Goal: Task Accomplishment & Management: Complete application form

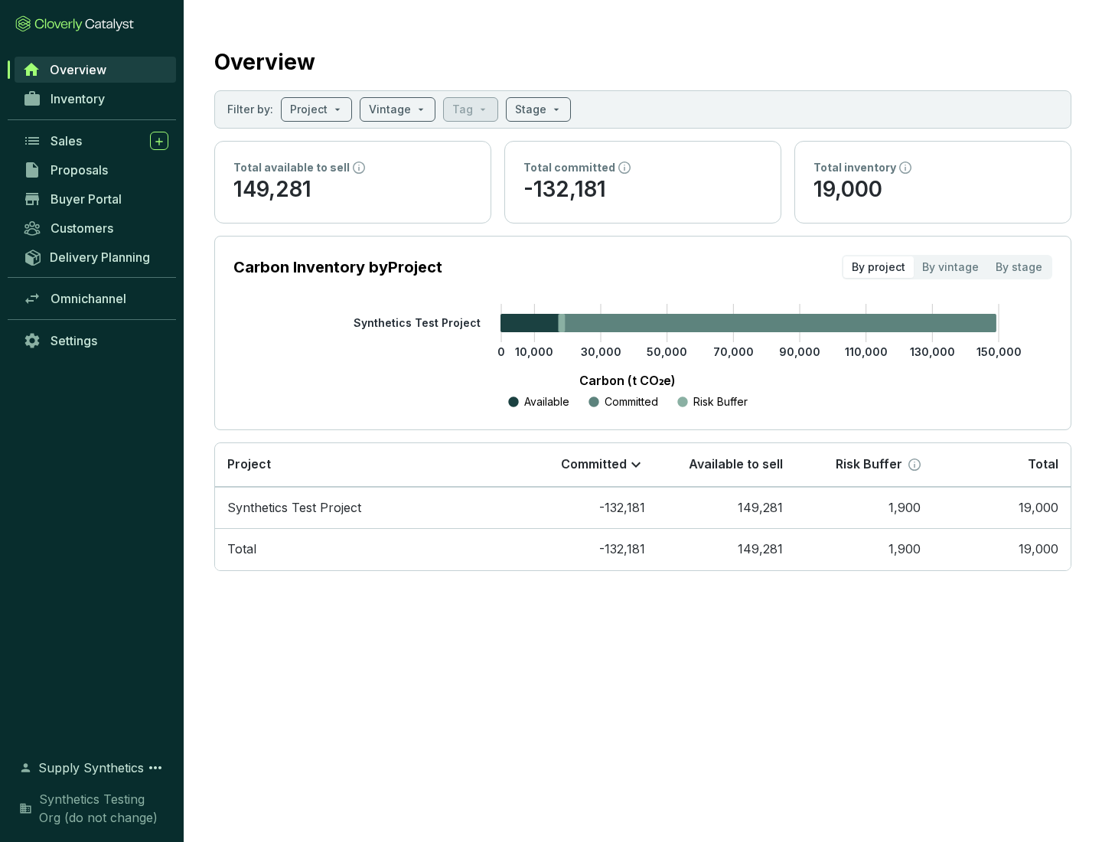
click at [96, 170] on span "Proposals" at bounding box center [79, 169] width 57 height 15
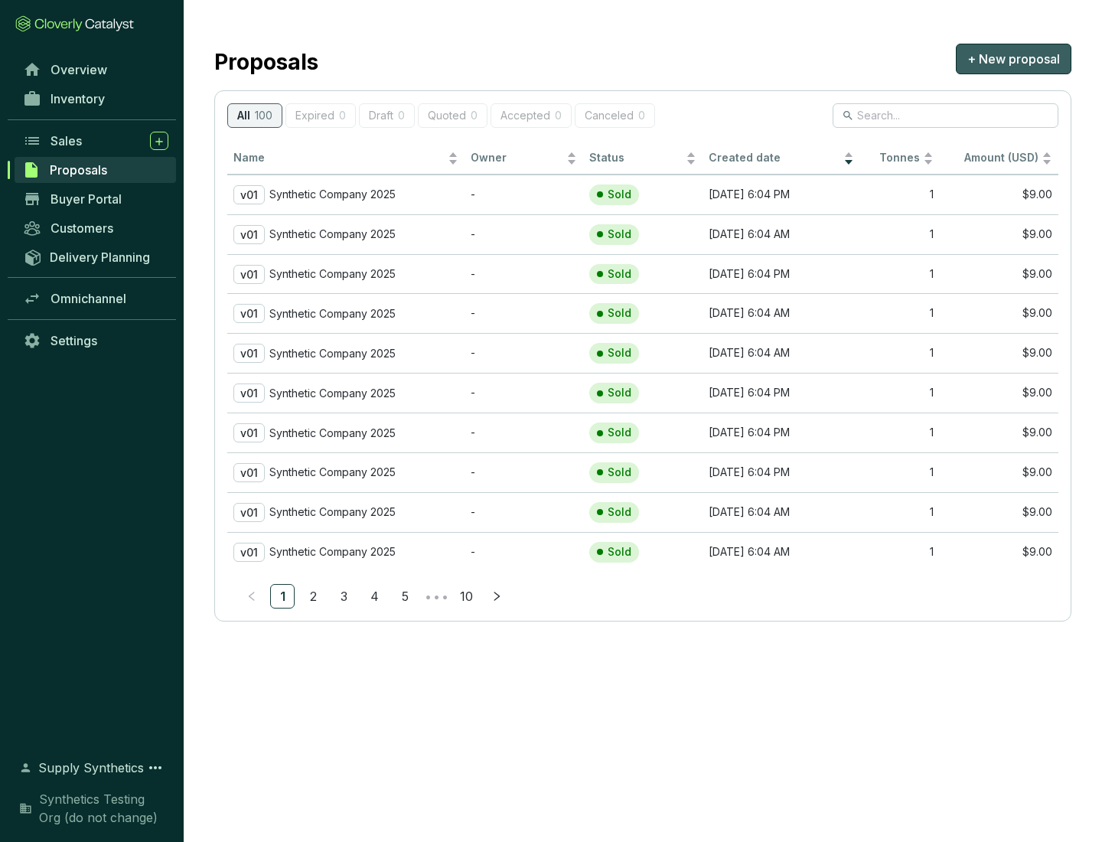
click at [1014, 59] on span "+ New proposal" at bounding box center [1014, 59] width 93 height 18
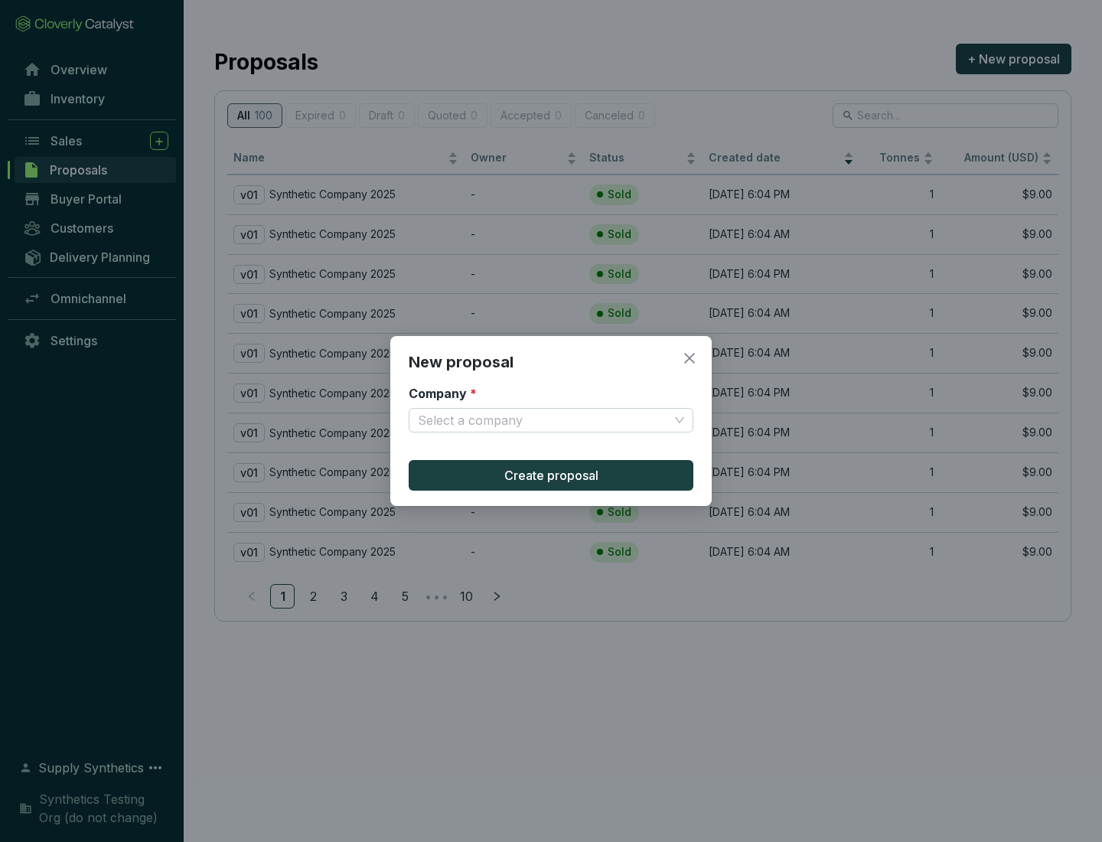
click at [544, 420] on input "Company *" at bounding box center [543, 420] width 251 height 23
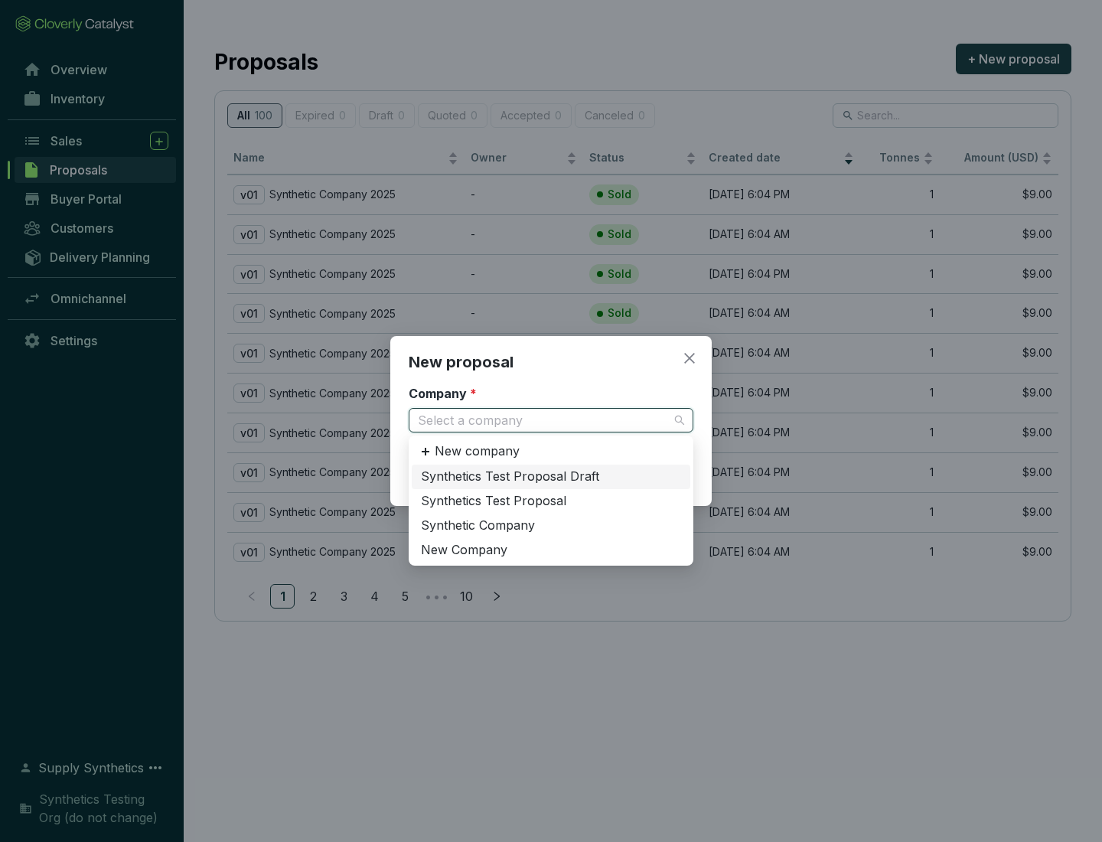
click at [551, 525] on div "Synthetic Company" at bounding box center [551, 526] width 260 height 17
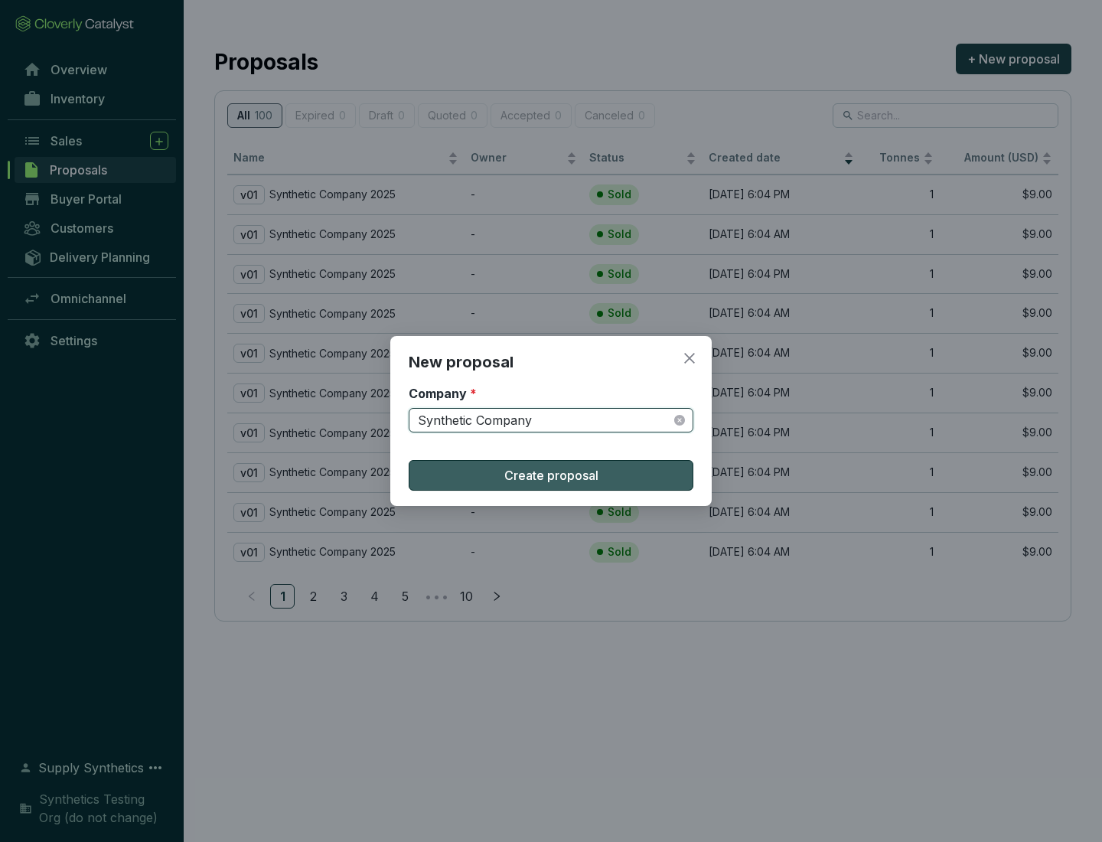
click at [551, 475] on span "Create proposal" at bounding box center [552, 475] width 94 height 18
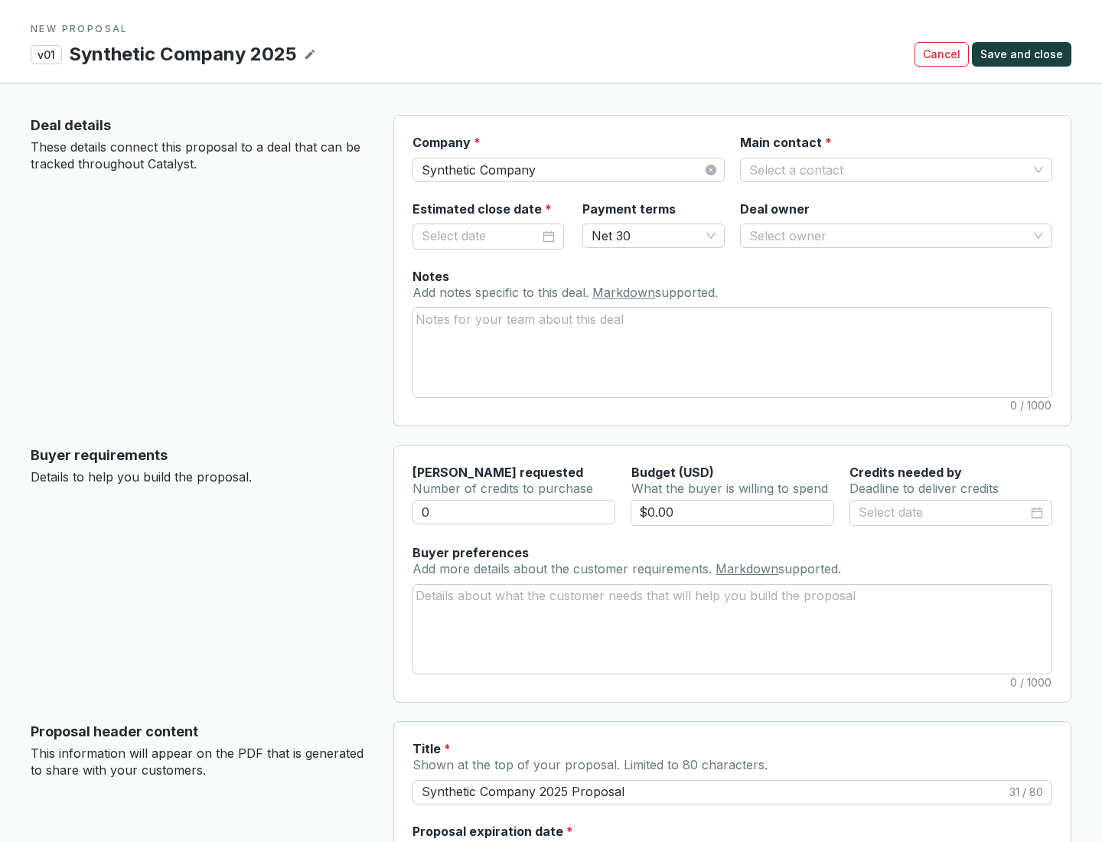
click at [889, 169] on input "Main contact *" at bounding box center [888, 169] width 279 height 23
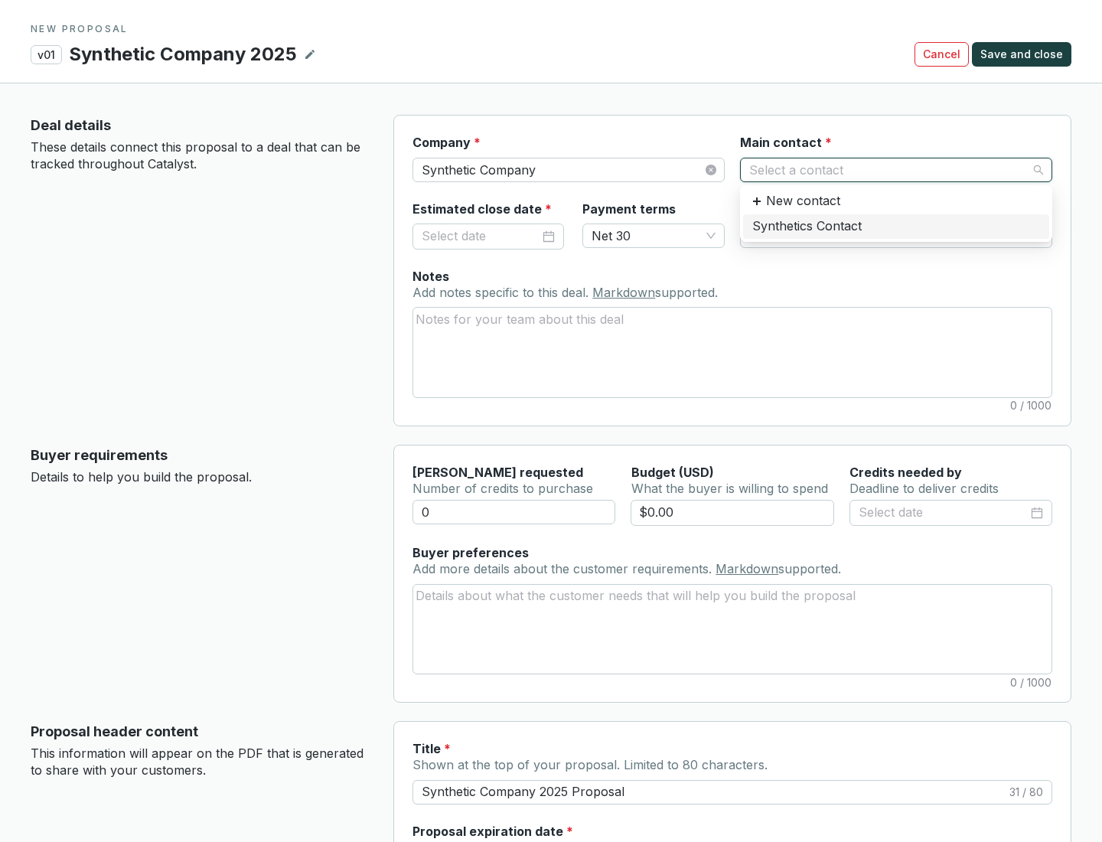
click at [896, 226] on div "Synthetics Contact" at bounding box center [897, 226] width 288 height 17
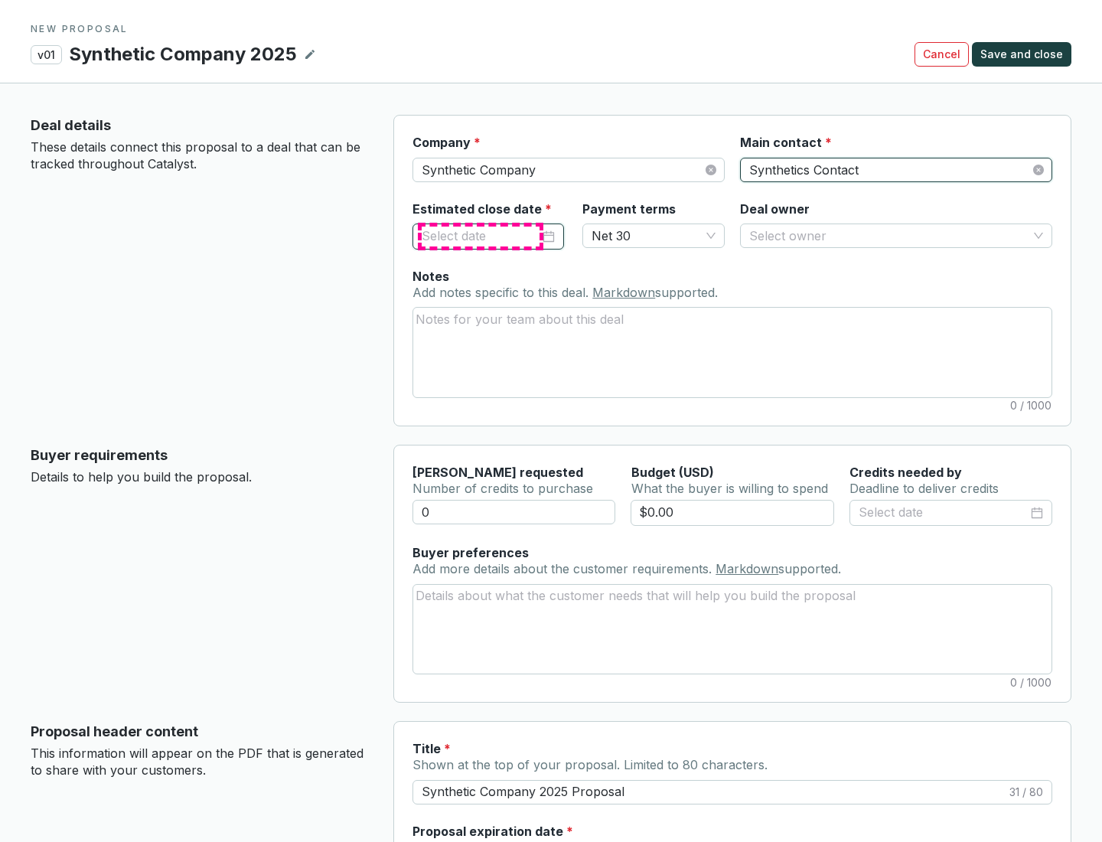
click at [481, 236] on input "Estimated close date *" at bounding box center [481, 237] width 118 height 20
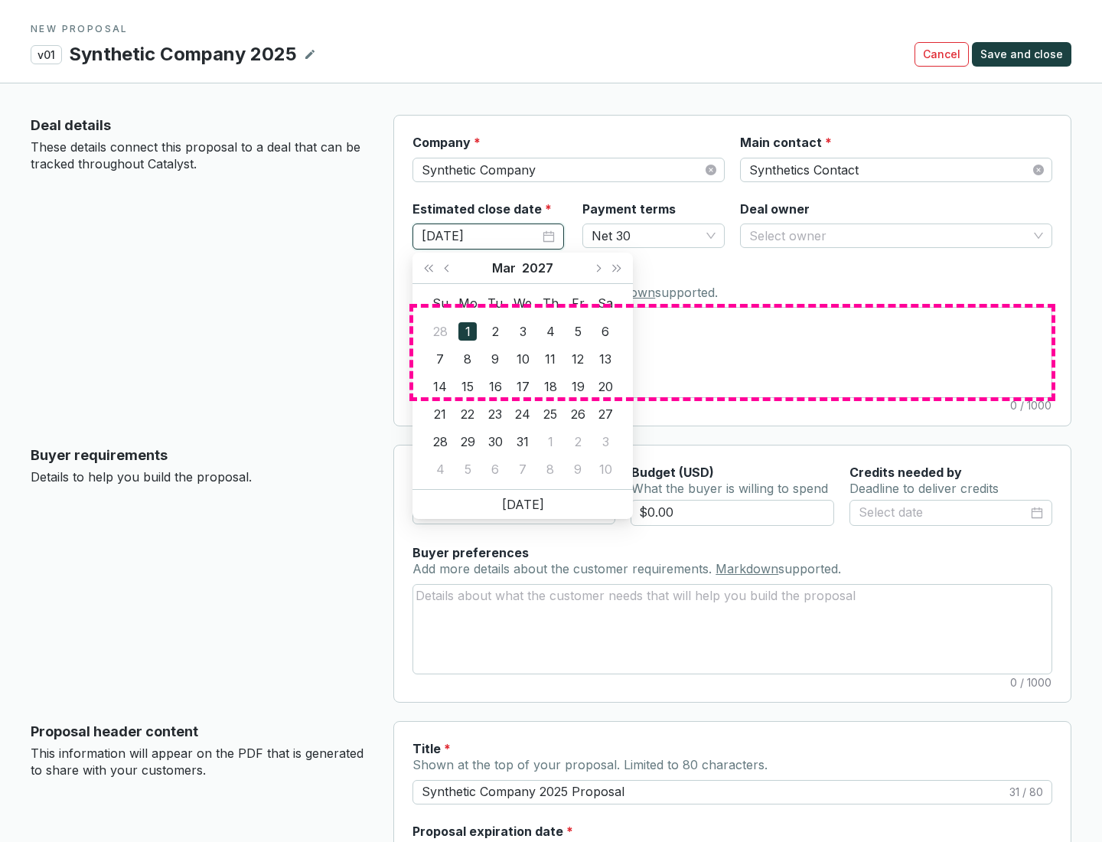
type input "[DATE]"
click at [733, 352] on textarea "Notes Add notes specific to this deal. Markdown supported." at bounding box center [732, 352] width 638 height 89
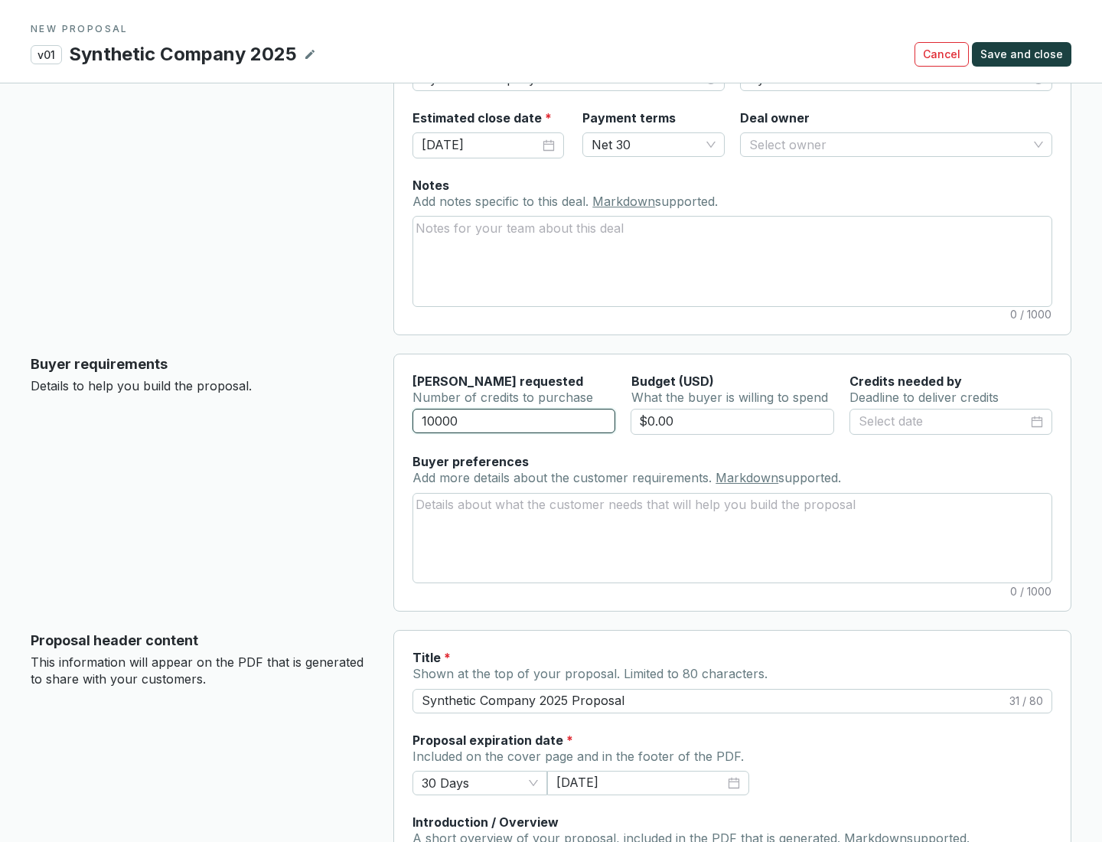
scroll to position [92, 0]
type input "10000"
type input "$0.00"
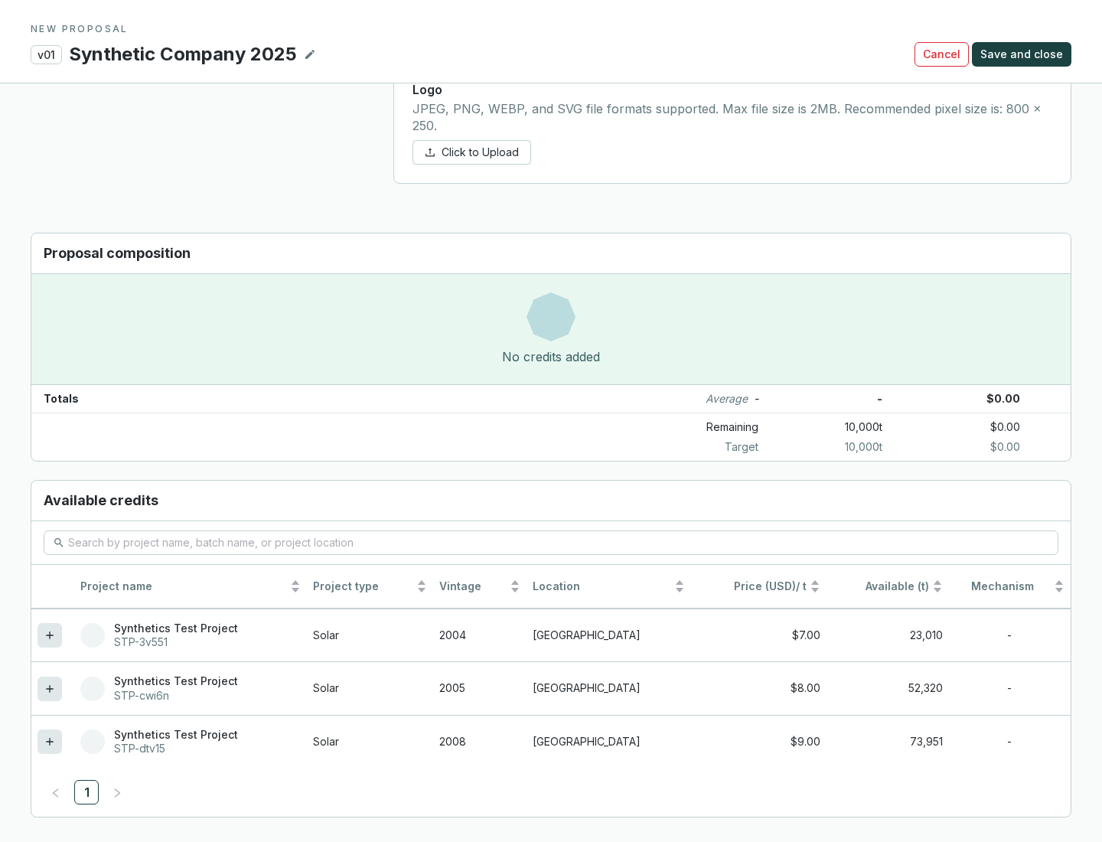
click at [50, 742] on icon at bounding box center [49, 741] width 7 height 7
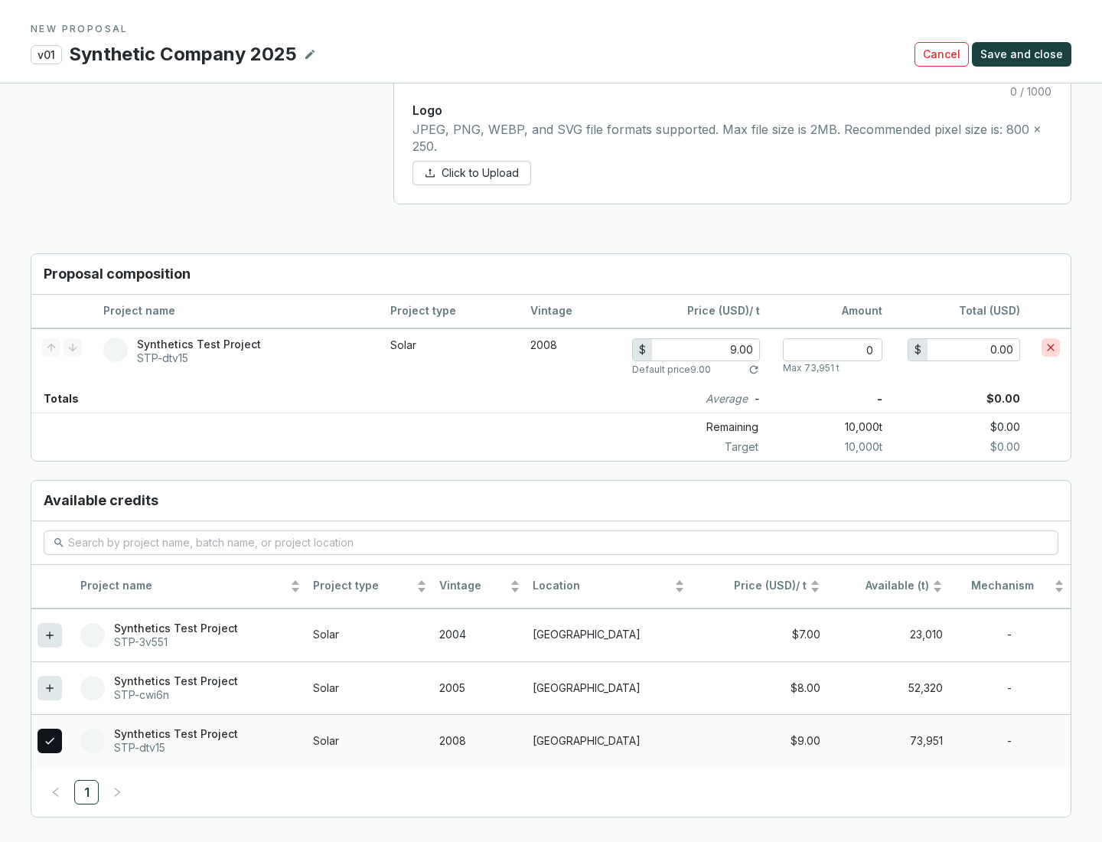
scroll to position [880, 0]
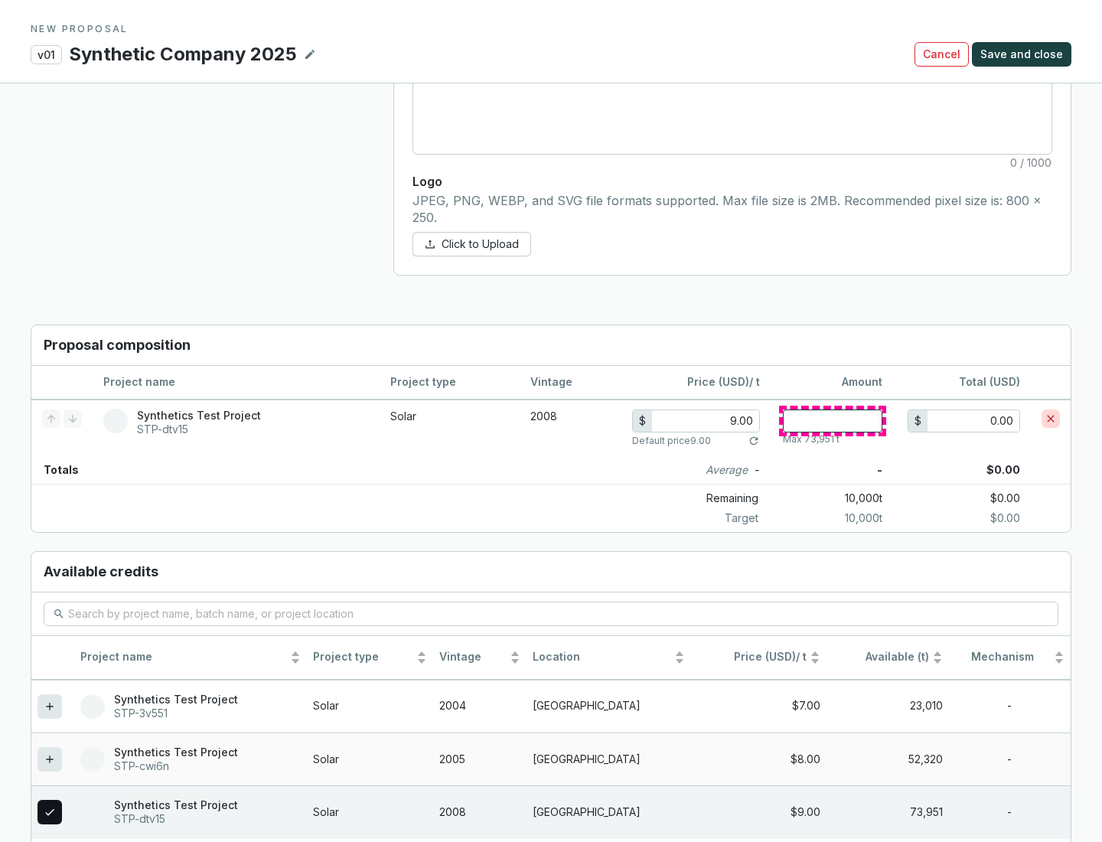
type input "1"
type input "9.00"
type input "1"
click at [1024, 54] on span "Save and close" at bounding box center [1022, 54] width 83 height 15
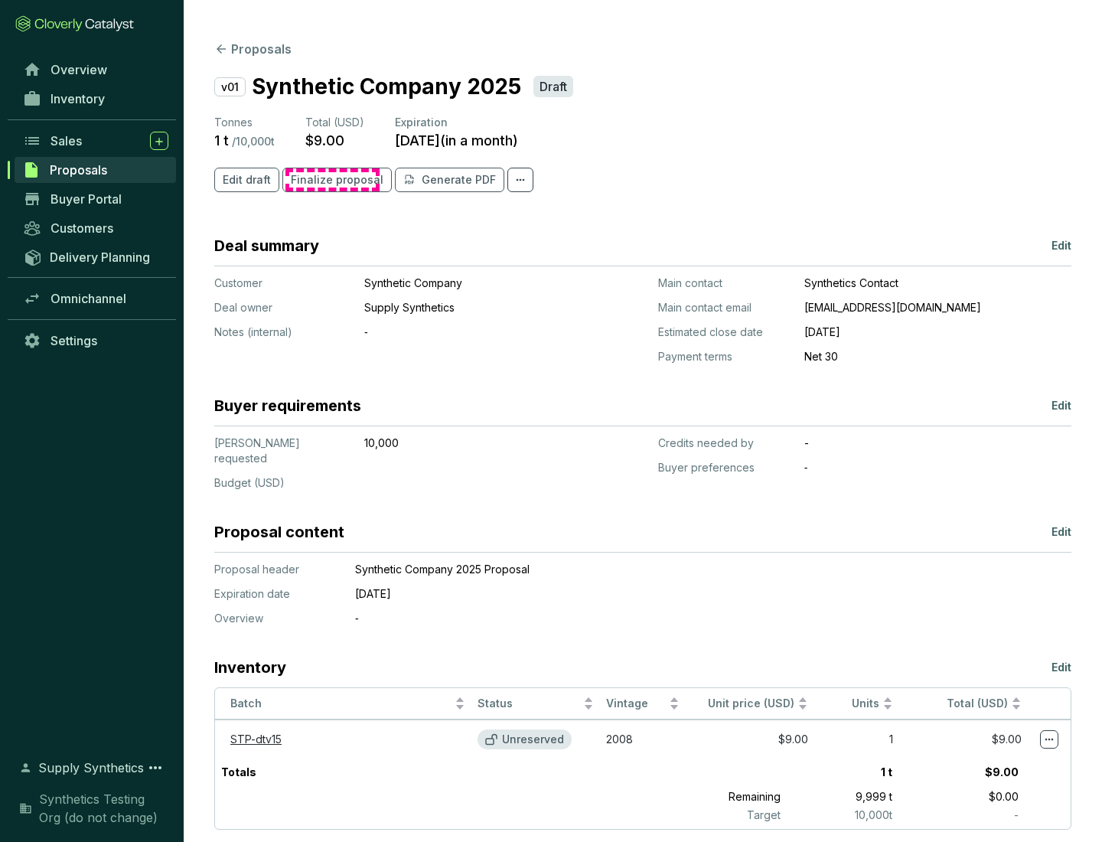
click at [332, 180] on span "Finalize proposal" at bounding box center [337, 179] width 93 height 15
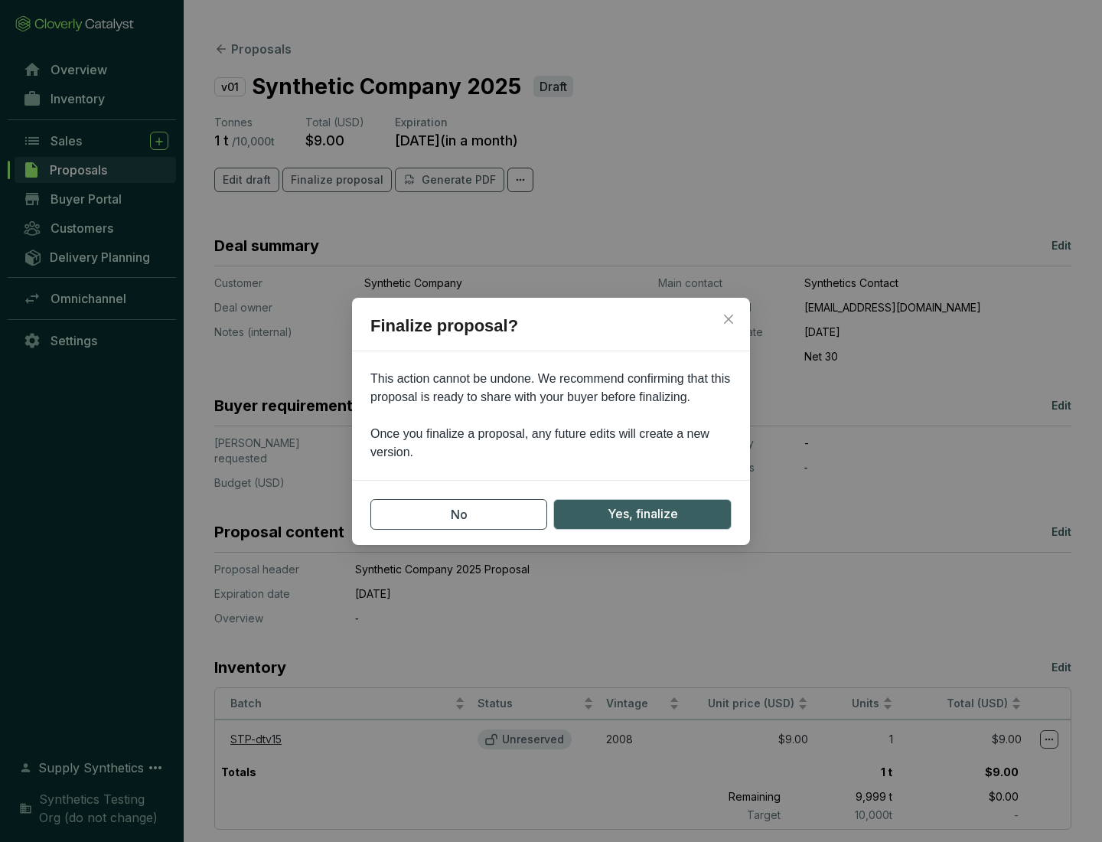
click at [642, 514] on span "Yes, finalize" at bounding box center [643, 514] width 70 height 19
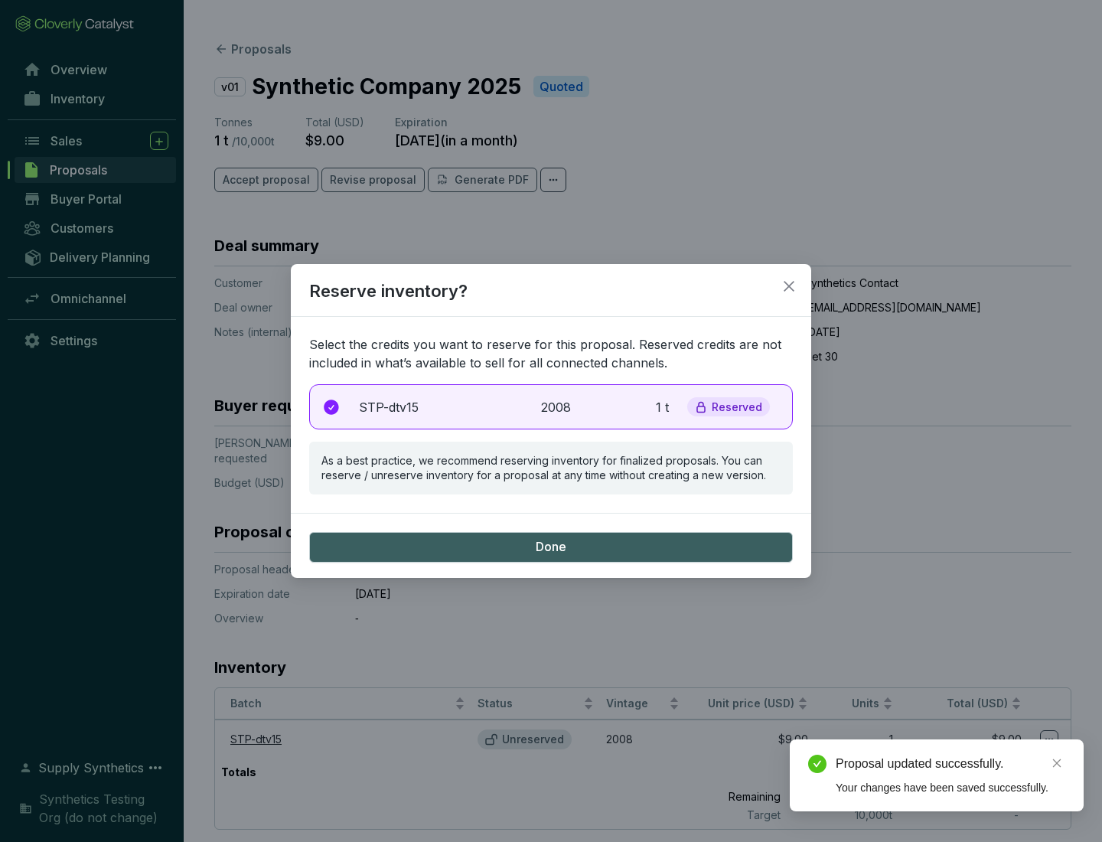
click at [551, 407] on p "2008" at bounding box center [558, 407] width 34 height 18
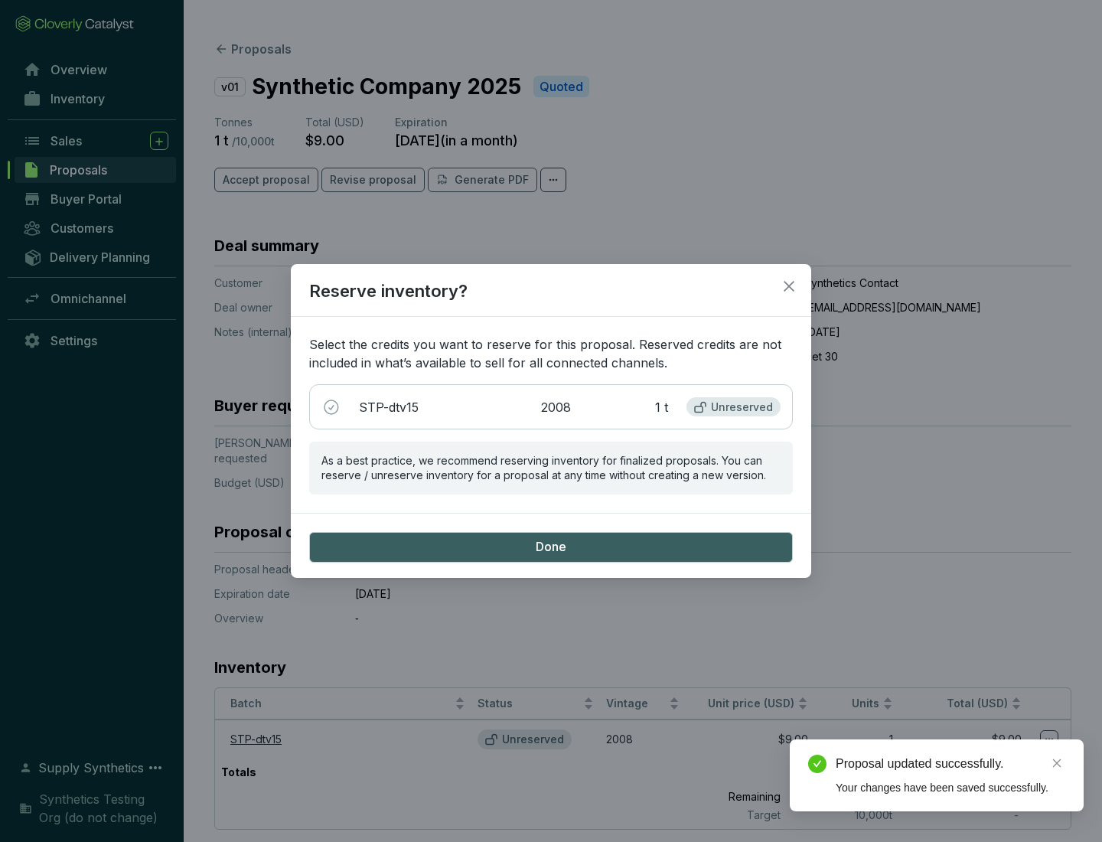
click at [551, 547] on span "Done" at bounding box center [551, 547] width 31 height 17
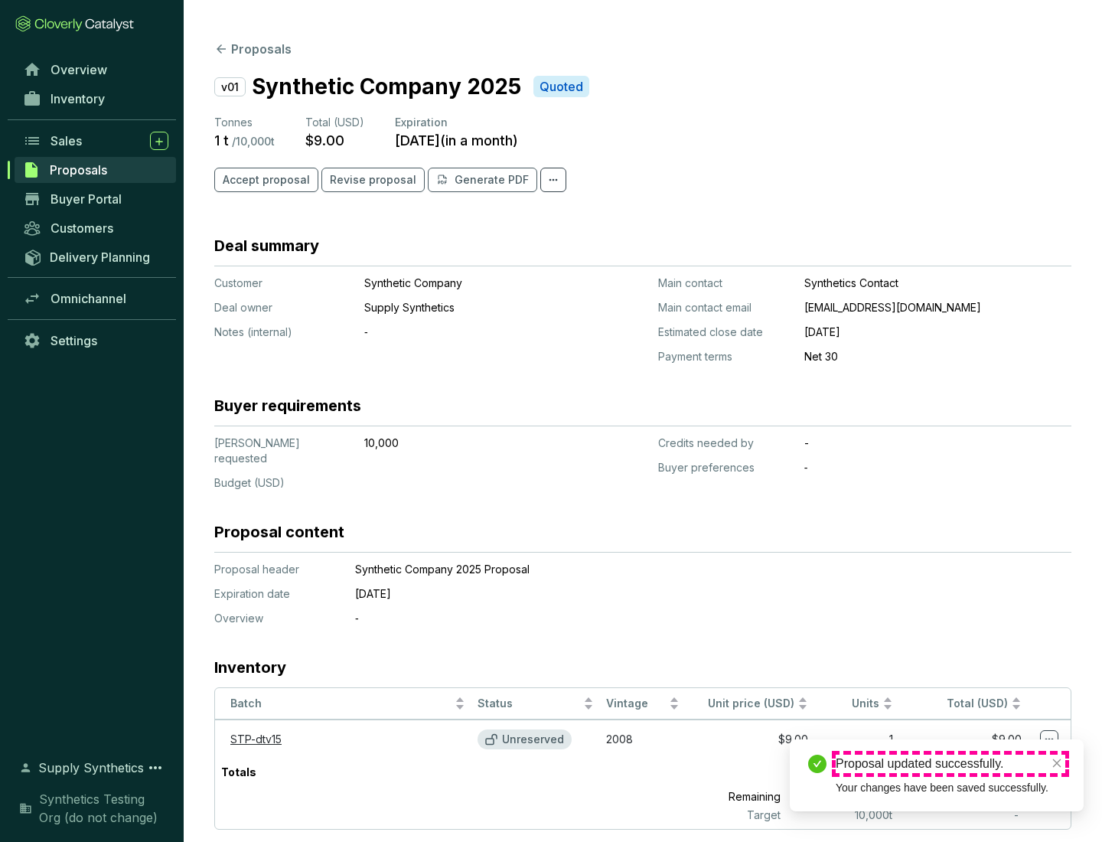
click at [951, 764] on div "Proposal updated successfully." at bounding box center [951, 764] width 230 height 18
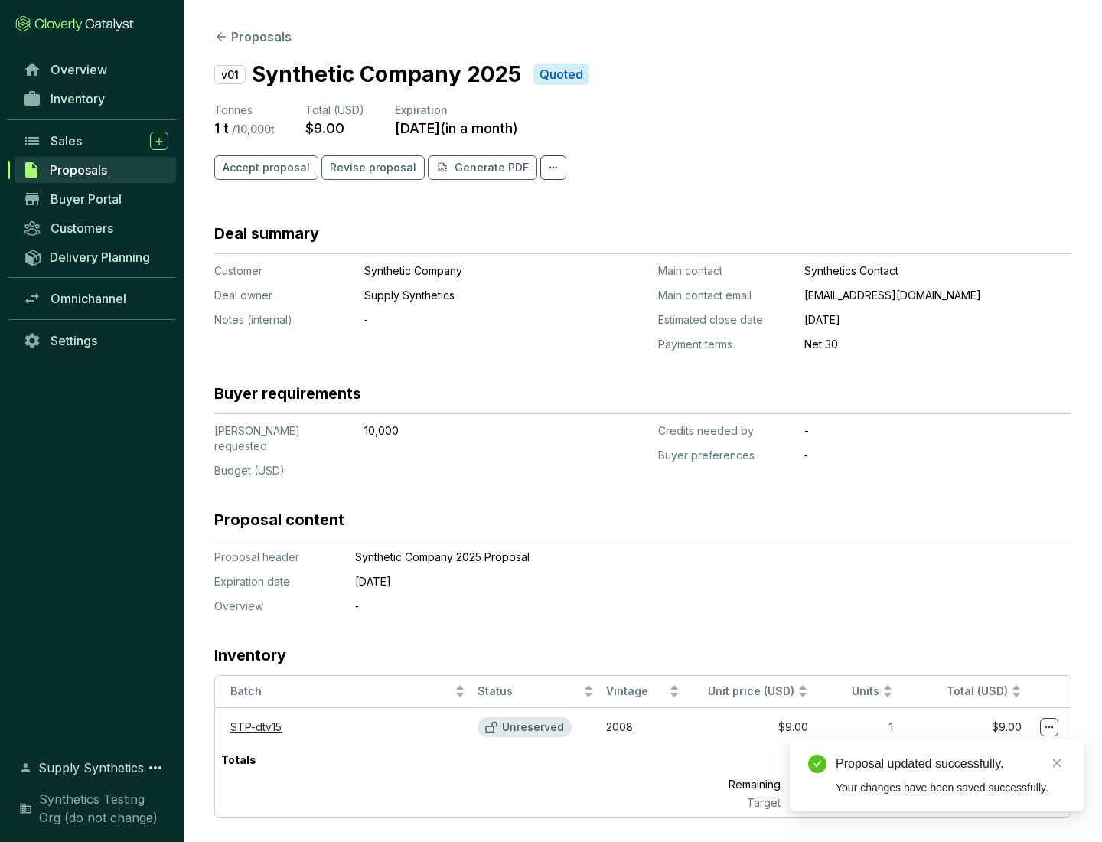
click at [1050, 727] on icon at bounding box center [1050, 728] width 8 height 2
click at [1003, 746] on div "Proposal updated successfully. Your changes have been saved successfully." at bounding box center [937, 776] width 294 height 72
click at [951, 764] on div "Proposal updated successfully." at bounding box center [951, 764] width 230 height 18
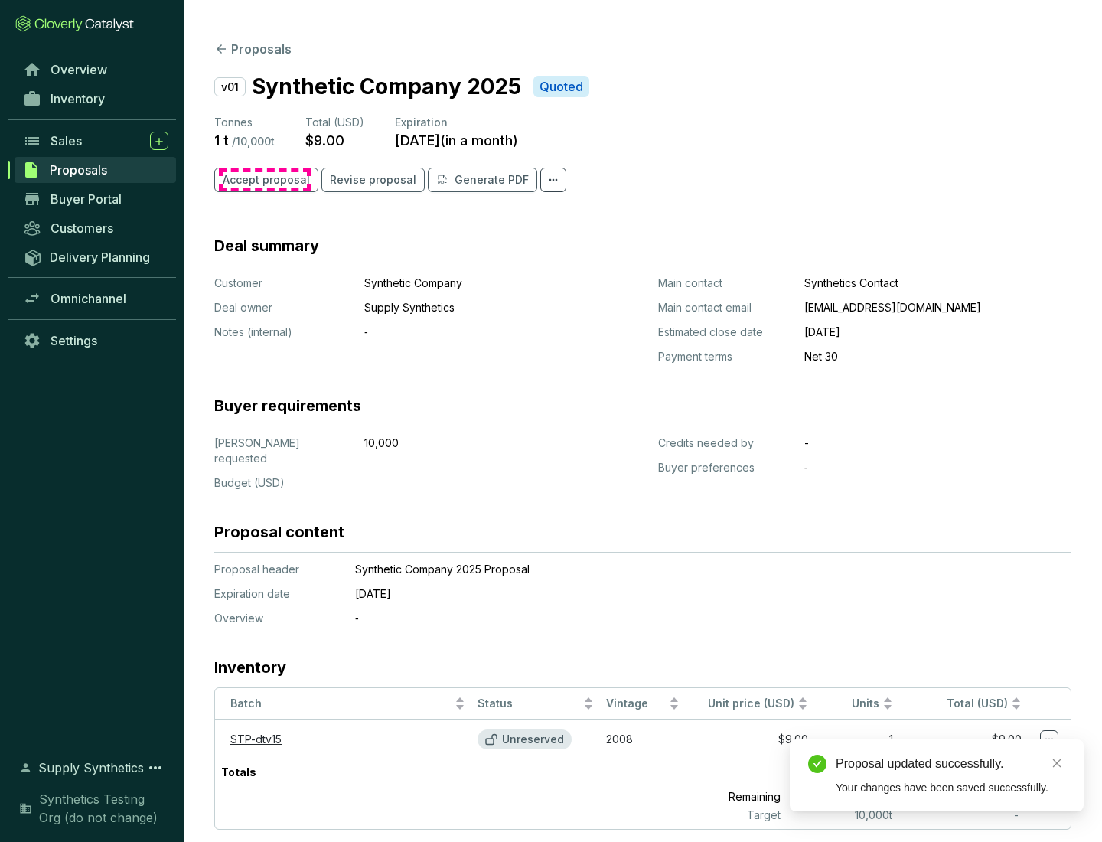
click at [264, 180] on span "Accept proposal" at bounding box center [266, 179] width 87 height 15
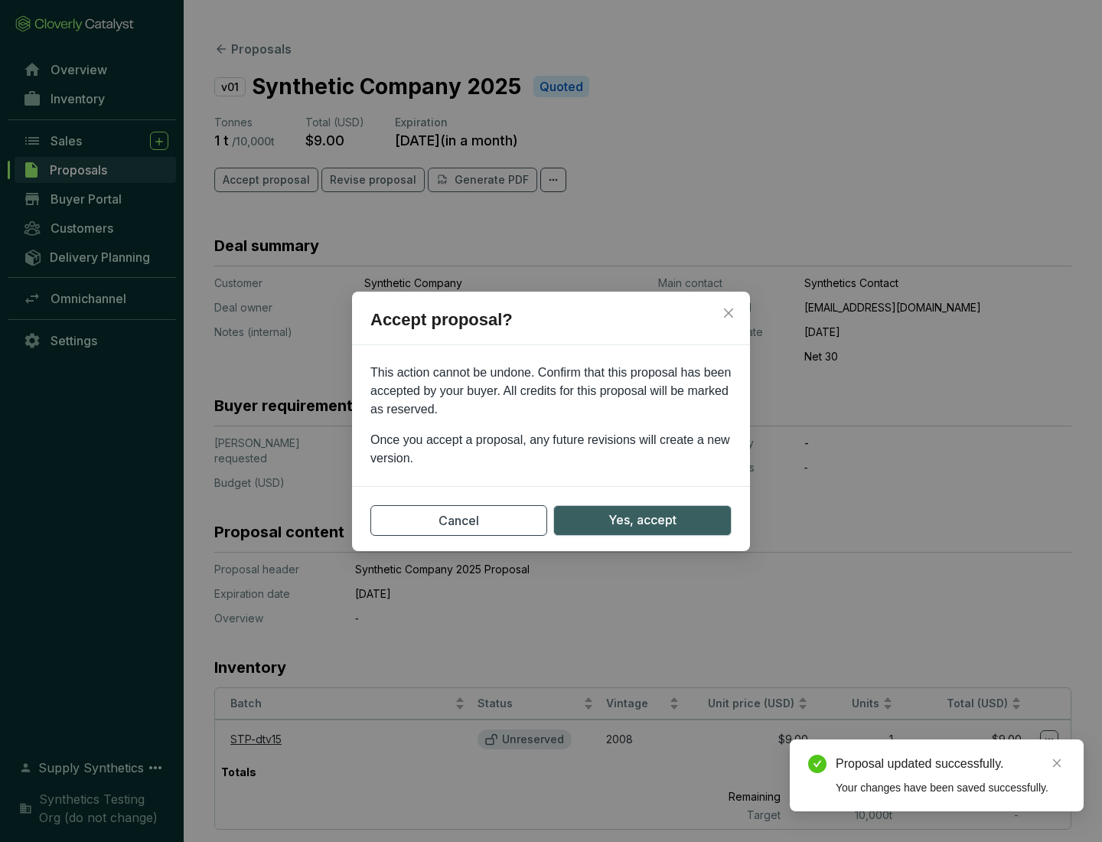
click at [642, 520] on span "Yes, accept" at bounding box center [643, 520] width 68 height 19
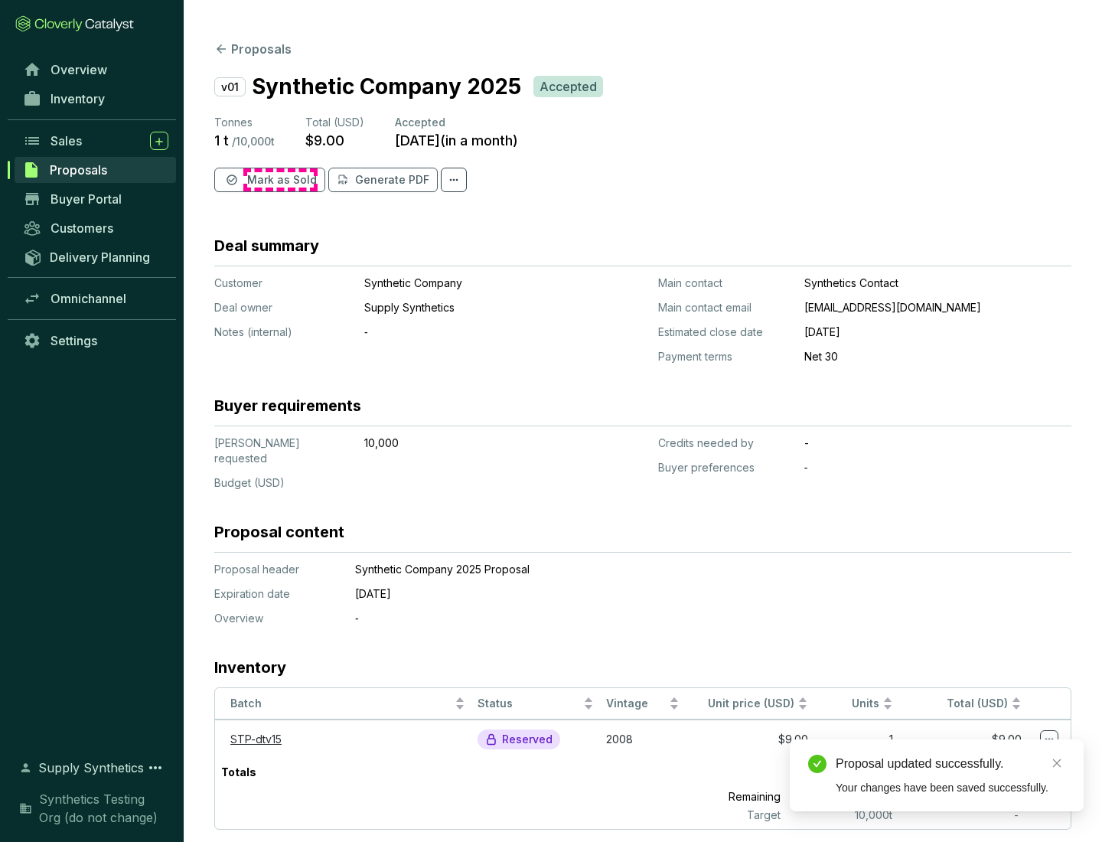
click at [280, 180] on span "Mark as Sold" at bounding box center [282, 179] width 70 height 15
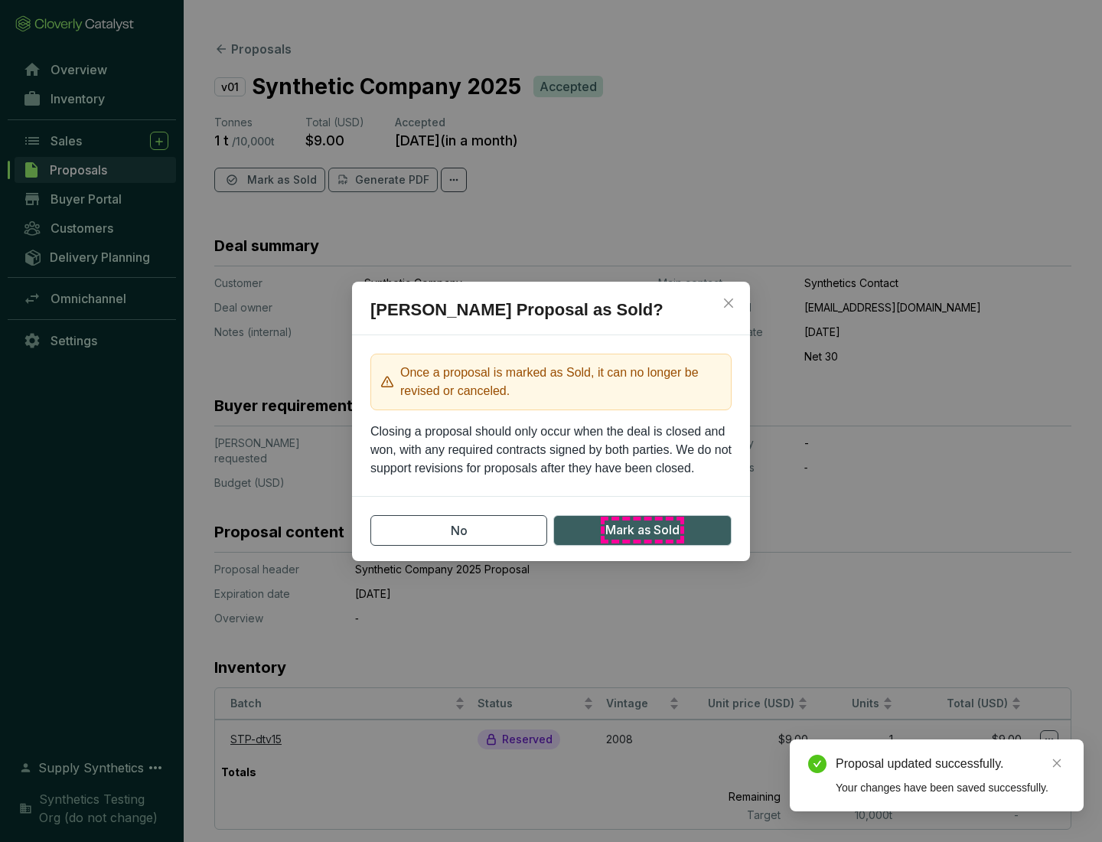
click at [642, 530] on span "Mark as Sold" at bounding box center [643, 530] width 74 height 19
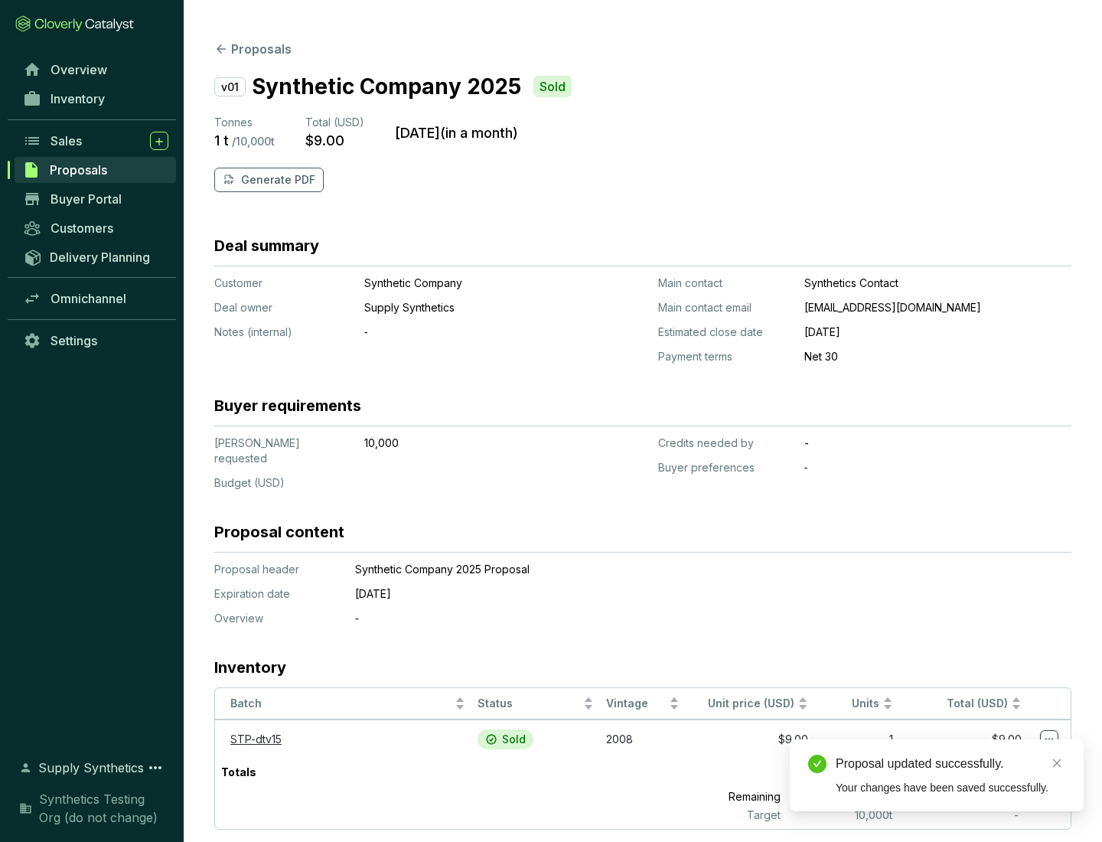
click at [276, 180] on p "Generate PDF" at bounding box center [278, 179] width 74 height 15
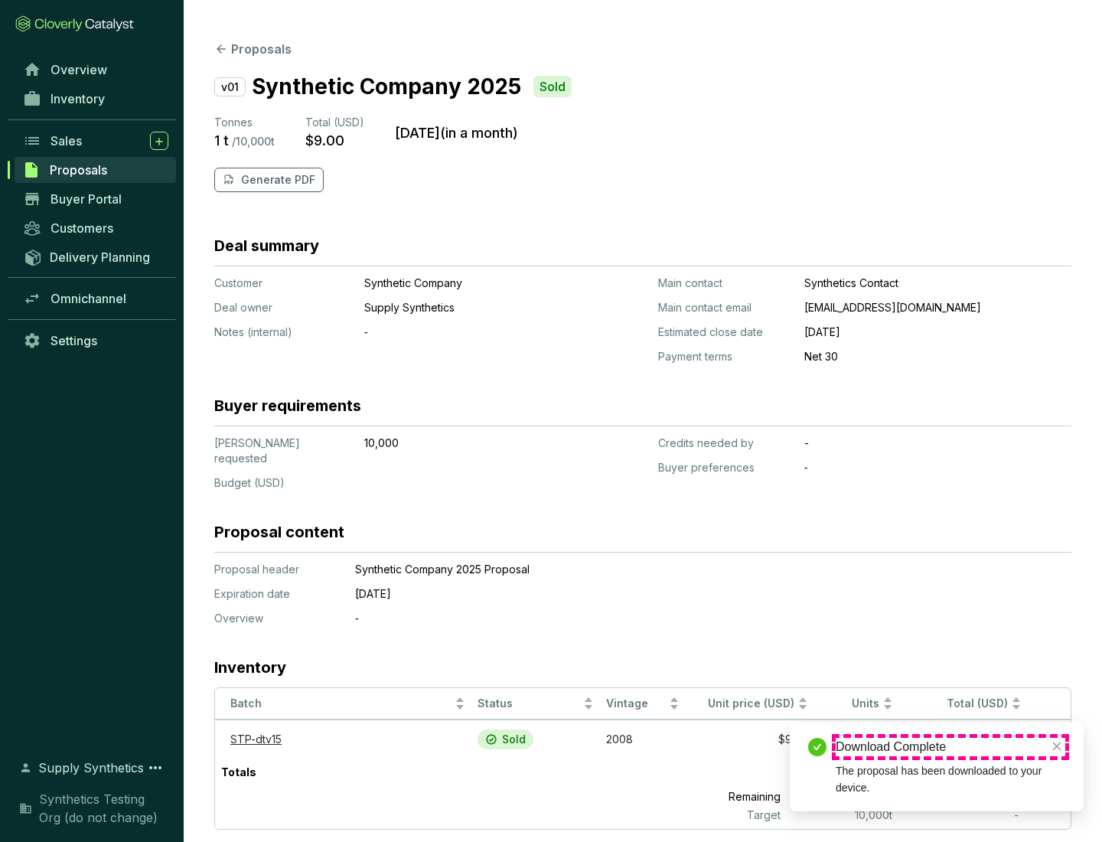
click at [951, 747] on div "Download Complete" at bounding box center [951, 747] width 230 height 18
